Goal: Find specific page/section

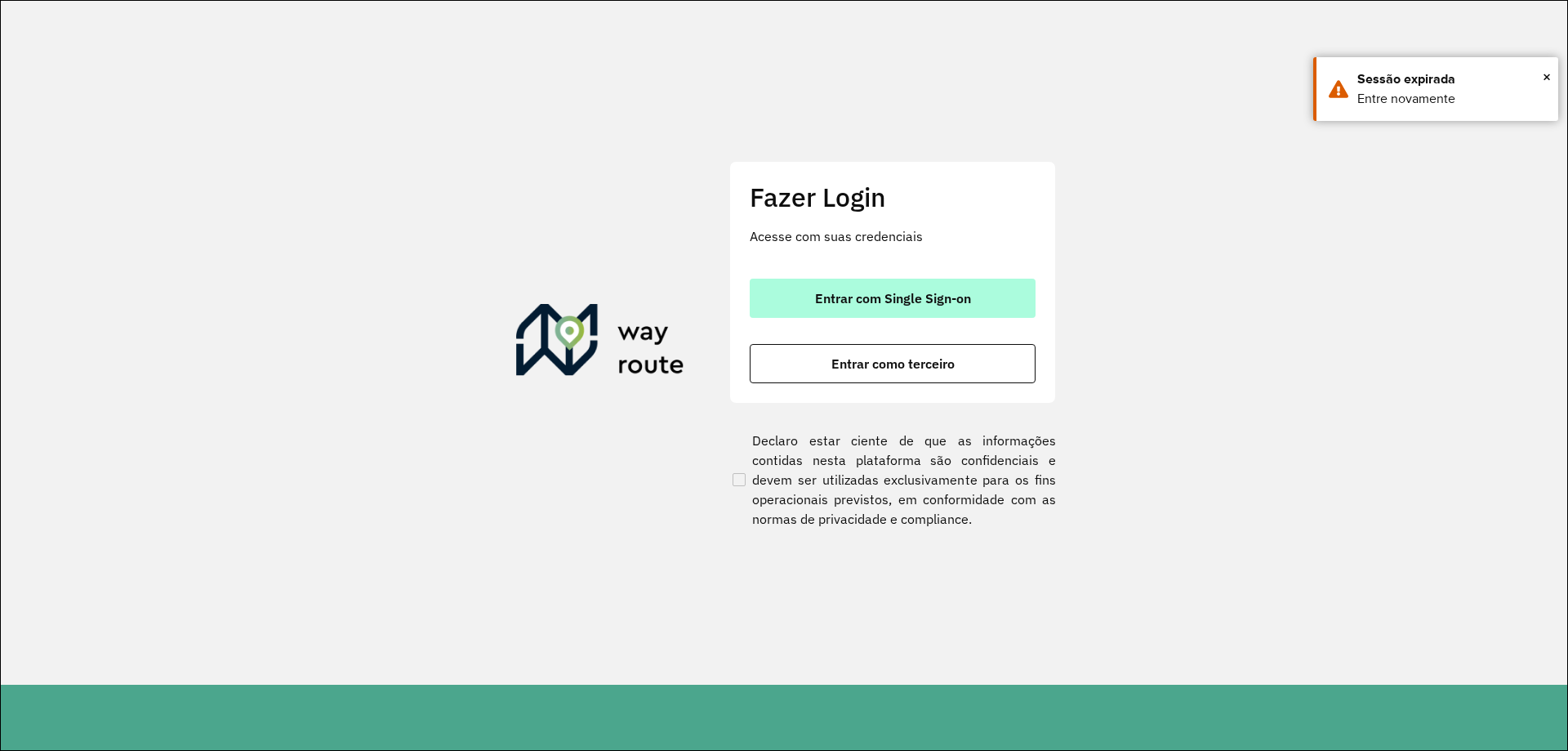
click at [958, 303] on span "Entrar com Single Sign-on" at bounding box center [893, 298] width 156 height 13
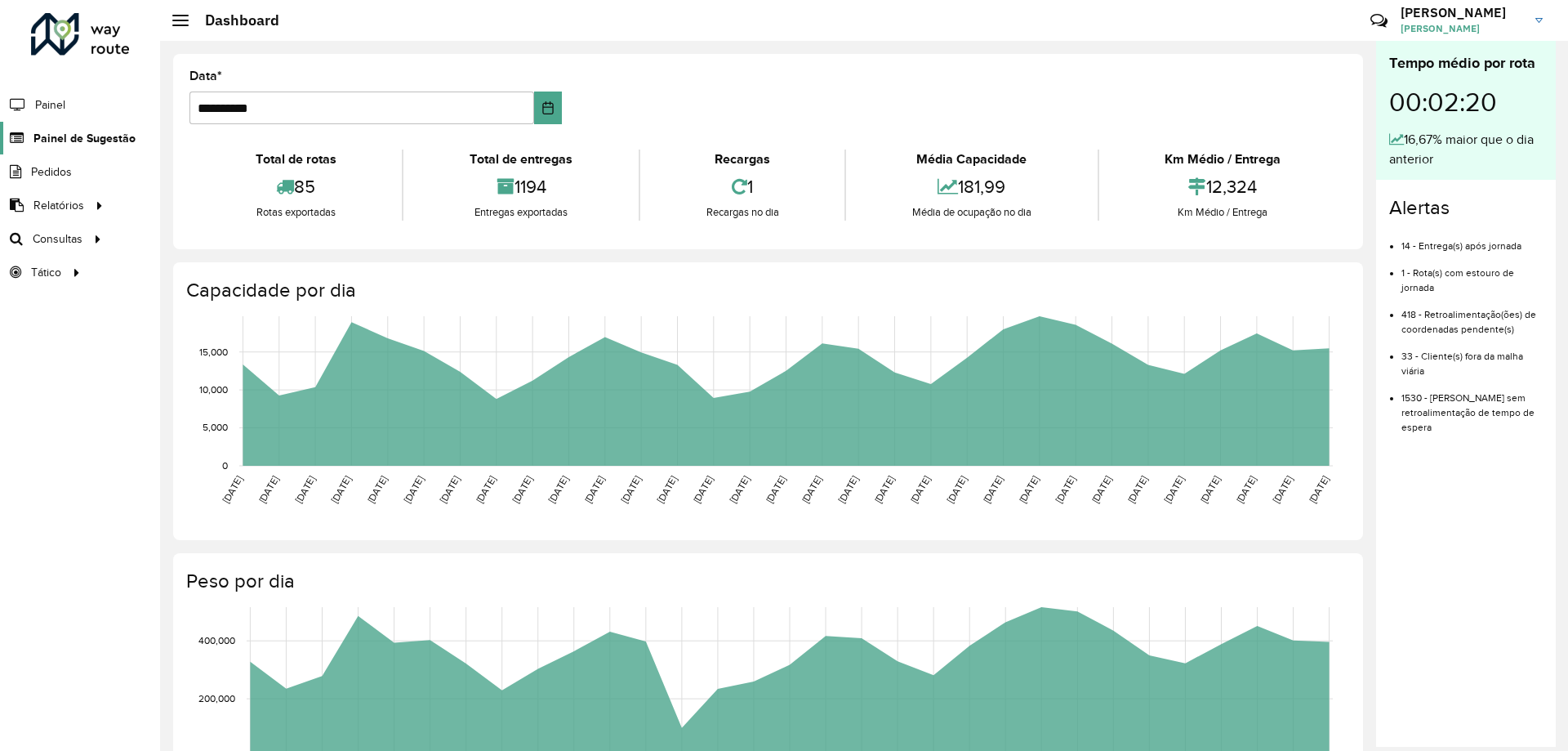
click at [66, 138] on span "Painel de Sugestão" at bounding box center [85, 139] width 102 height 17
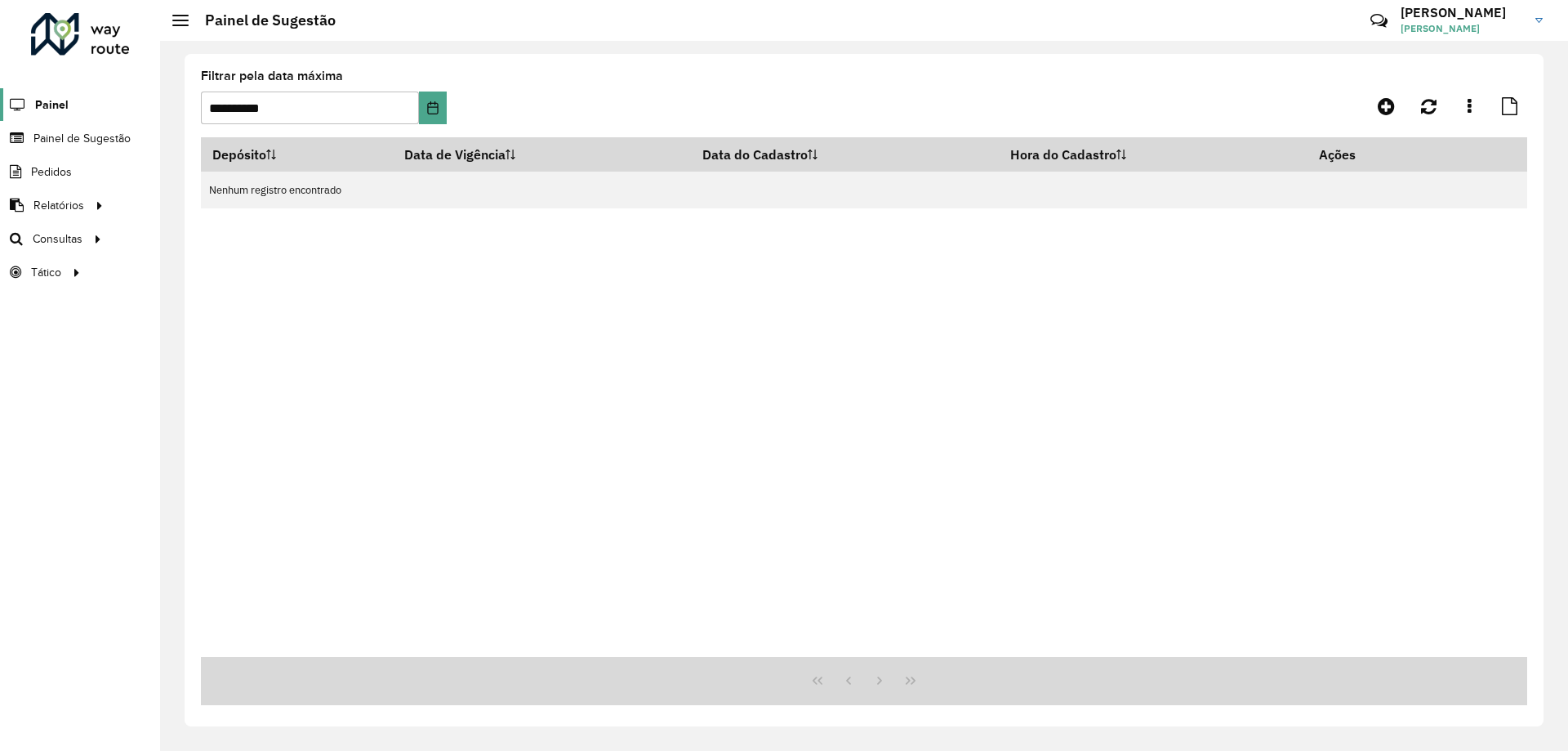
click at [61, 102] on span "Painel" at bounding box center [52, 105] width 34 height 17
click at [71, 28] on div at bounding box center [80, 34] width 99 height 42
